Goal: Find specific page/section: Find specific page/section

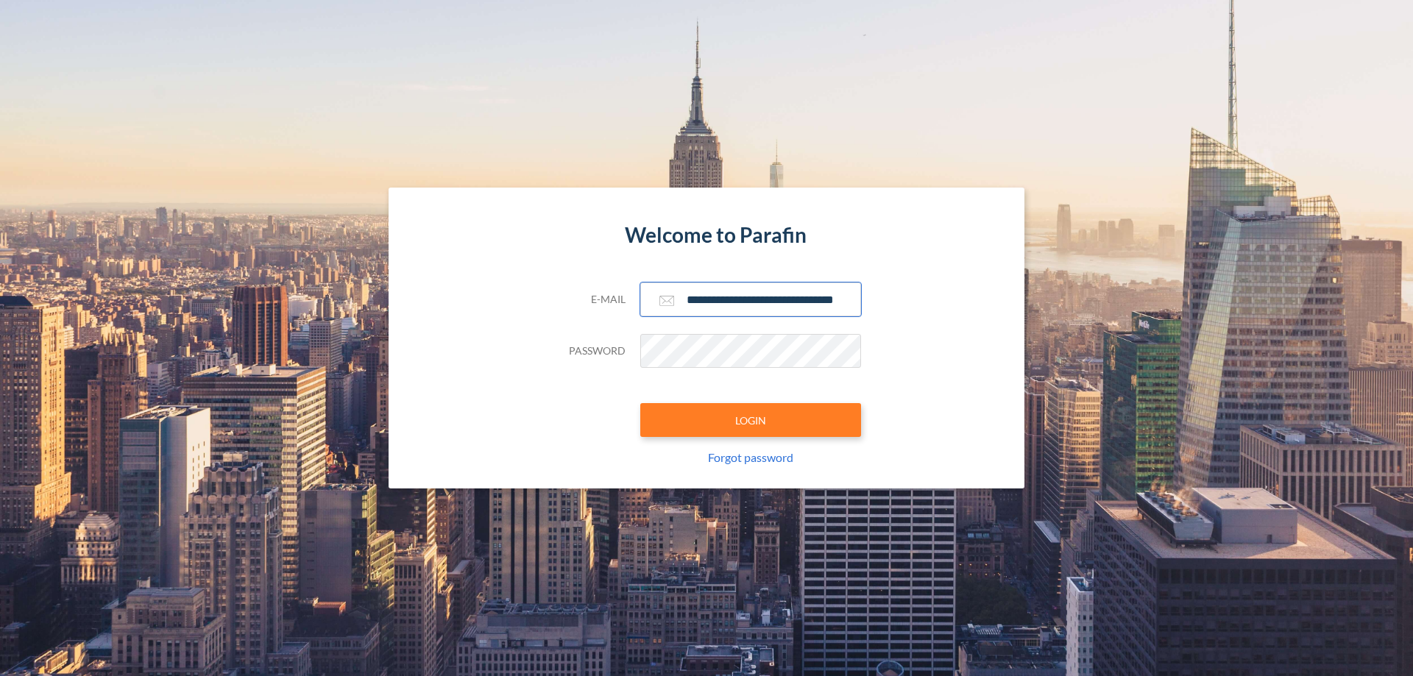
type input "**********"
click at [750, 420] on button "LOGIN" at bounding box center [750, 420] width 221 height 34
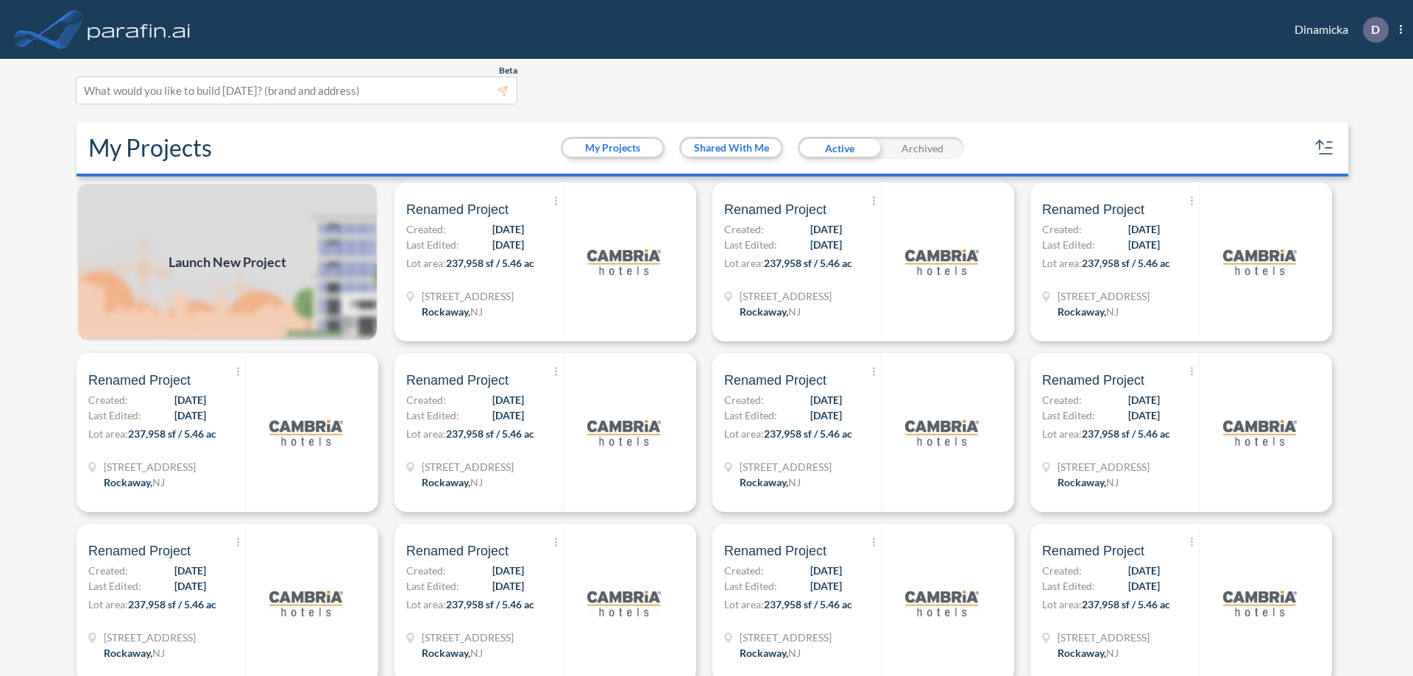
scroll to position [4, 0]
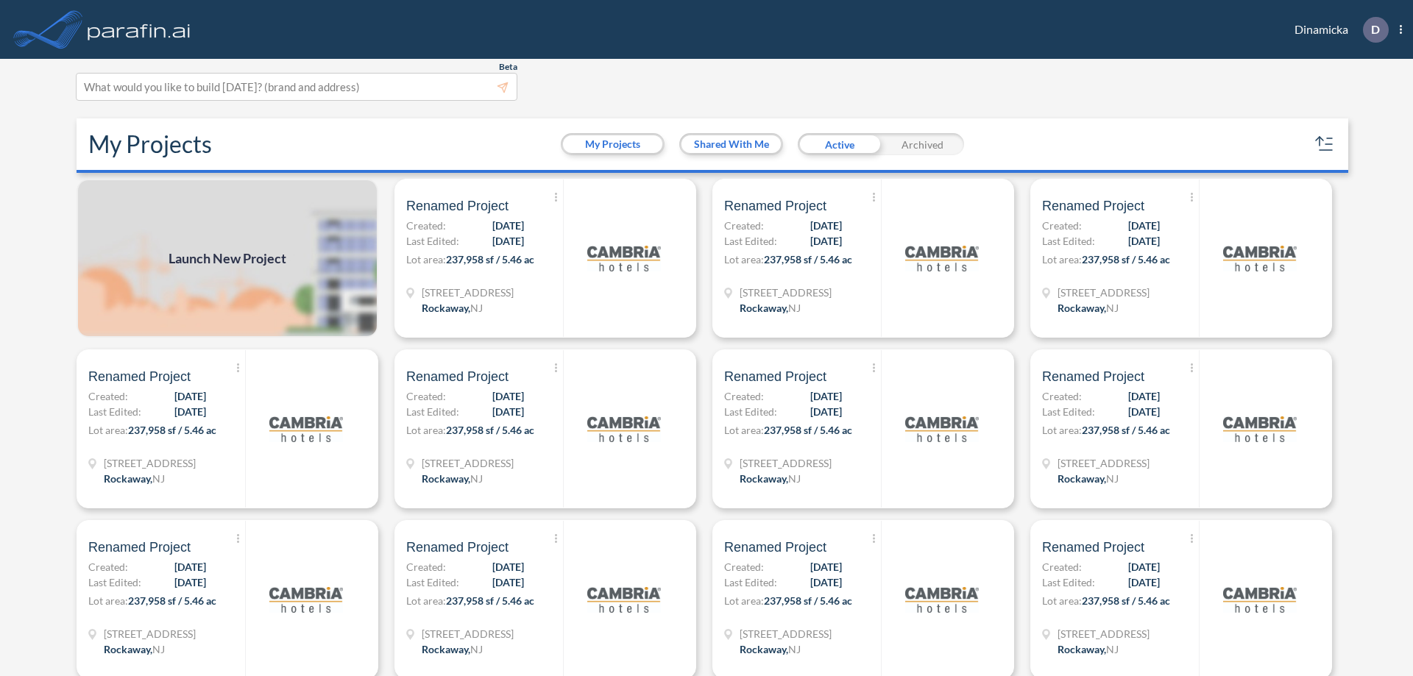
click at [922, 144] on div "Archived" at bounding box center [922, 144] width 83 height 22
